Goal: Check status: Check status

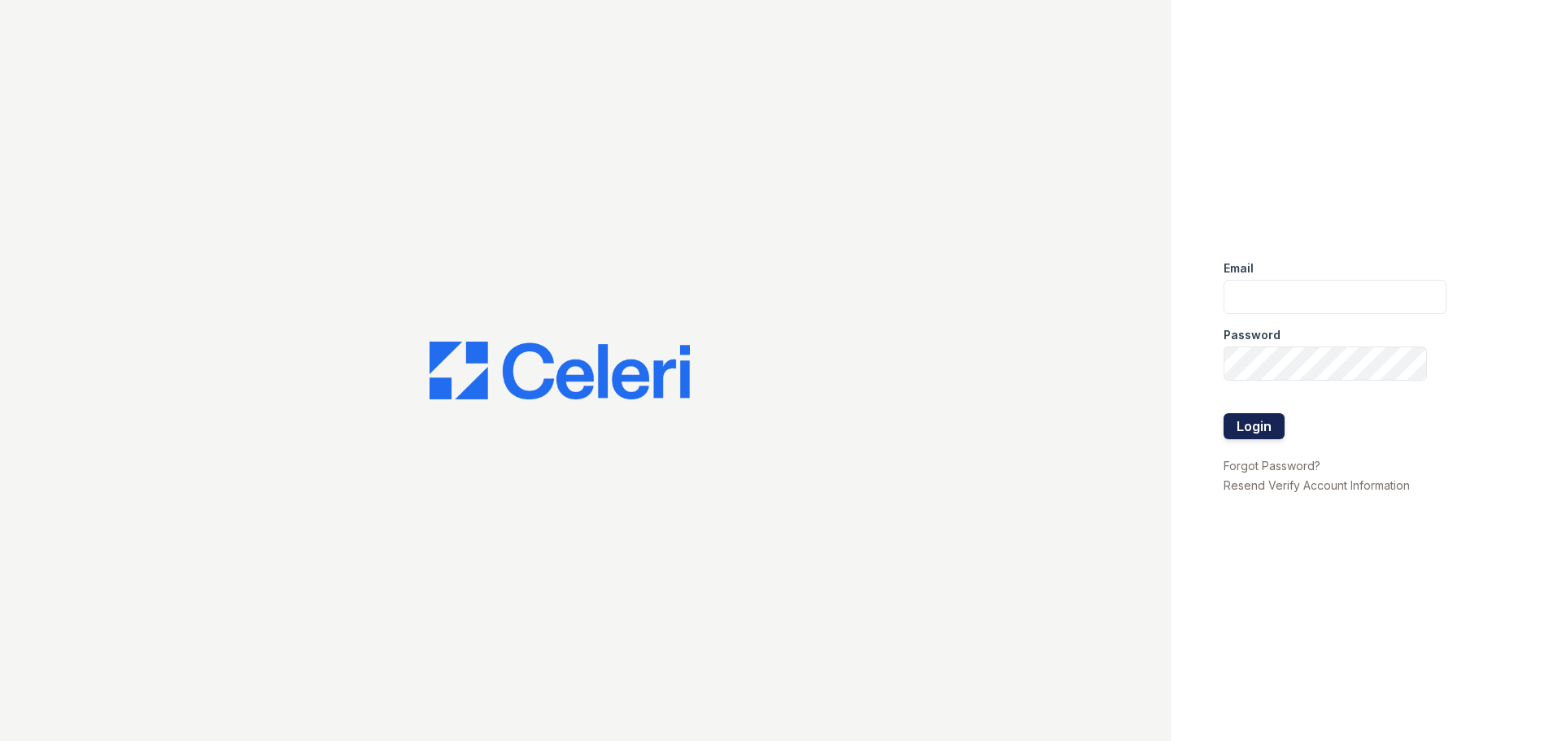
type input "alicyn.harvey@trinity-pm.com"
click at [1254, 426] on button "Login" at bounding box center [1254, 426] width 61 height 26
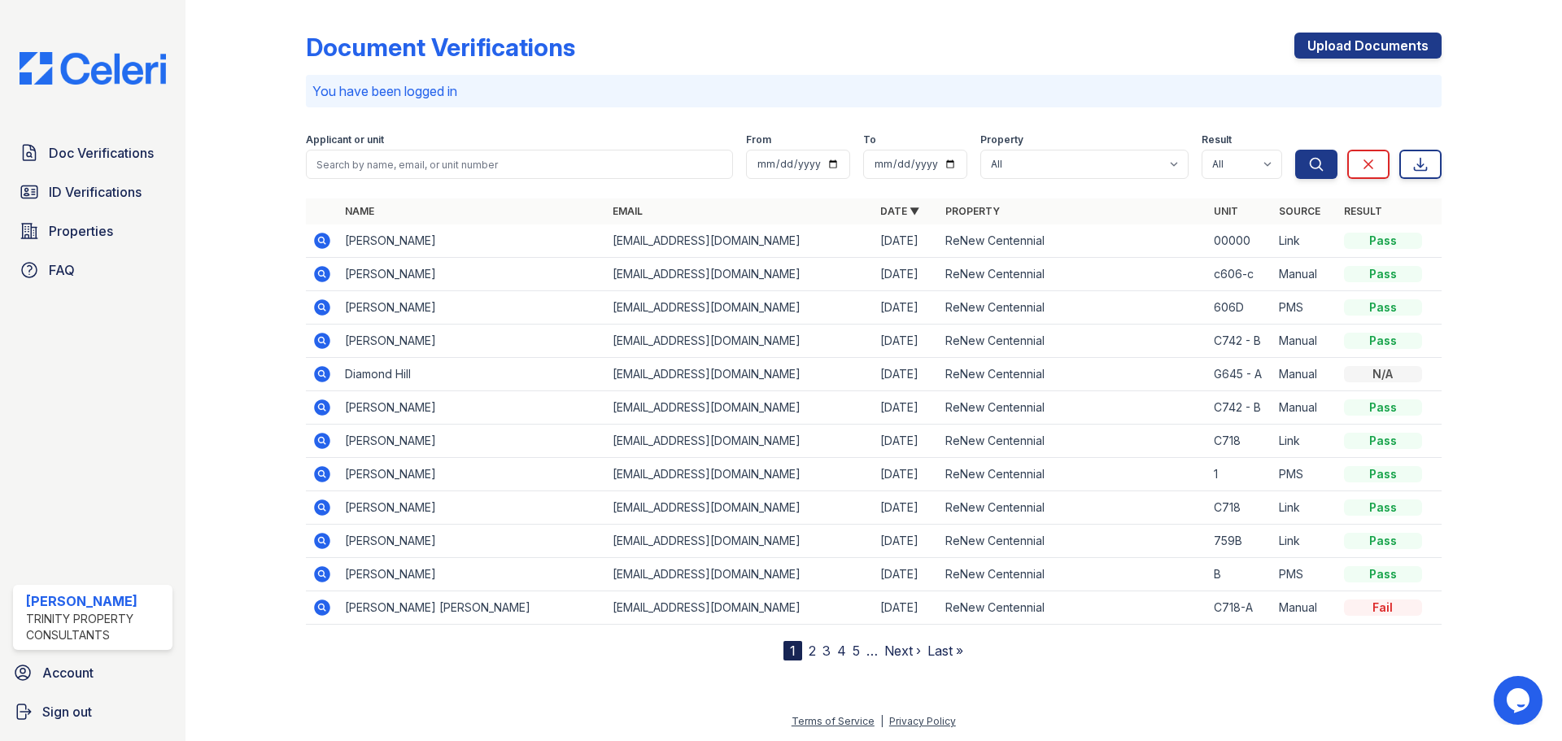
click at [321, 371] on icon at bounding box center [322, 374] width 20 height 20
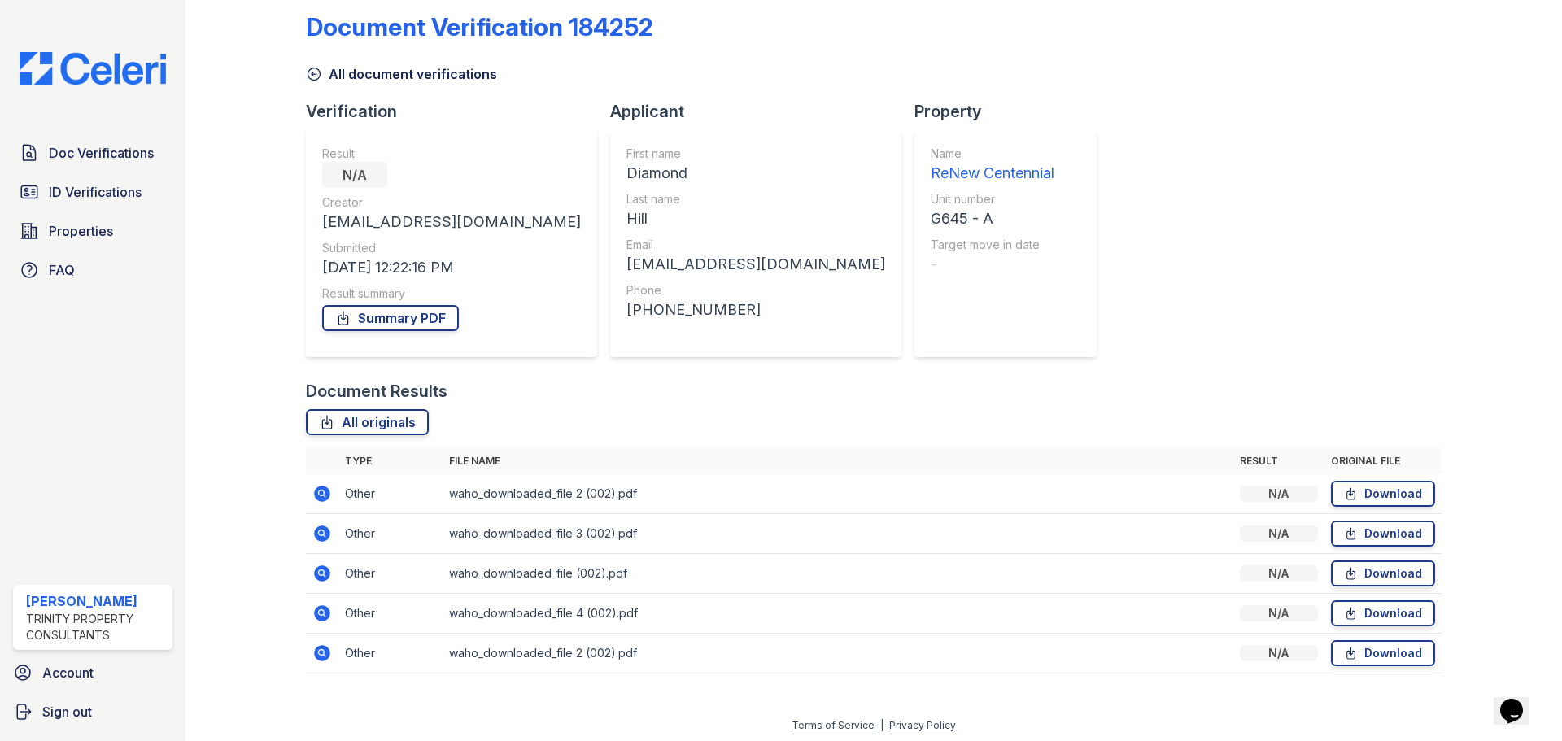
scroll to position [24, 0]
